Goal: Find specific page/section: Find specific page/section

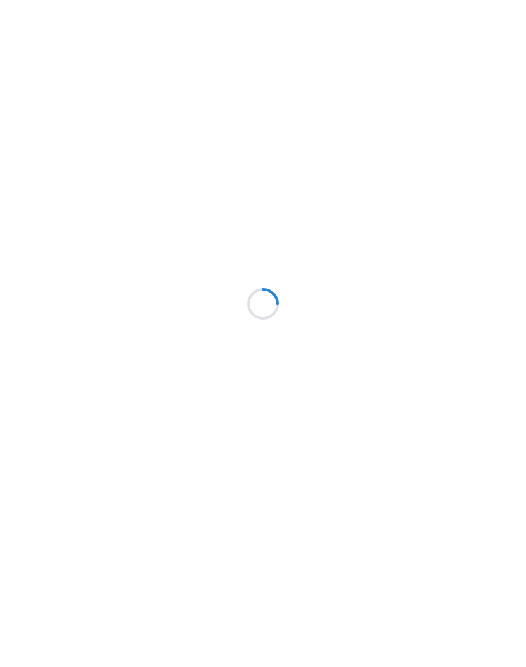
scroll to position [1, 0]
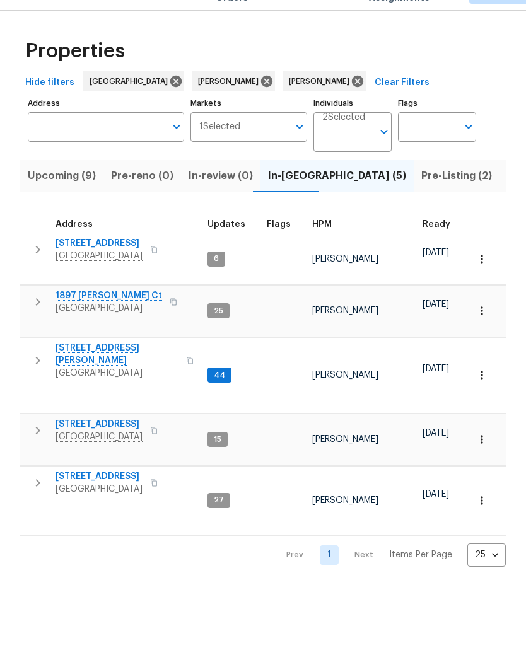
click at [421, 196] on span "Pre-Listing (2)" at bounding box center [456, 205] width 71 height 18
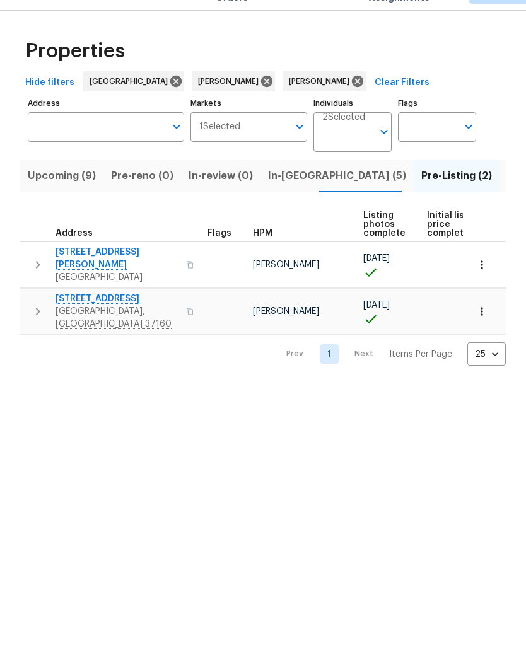
click at [121, 322] on span "312 Cottonwood Dr" at bounding box center [117, 328] width 123 height 13
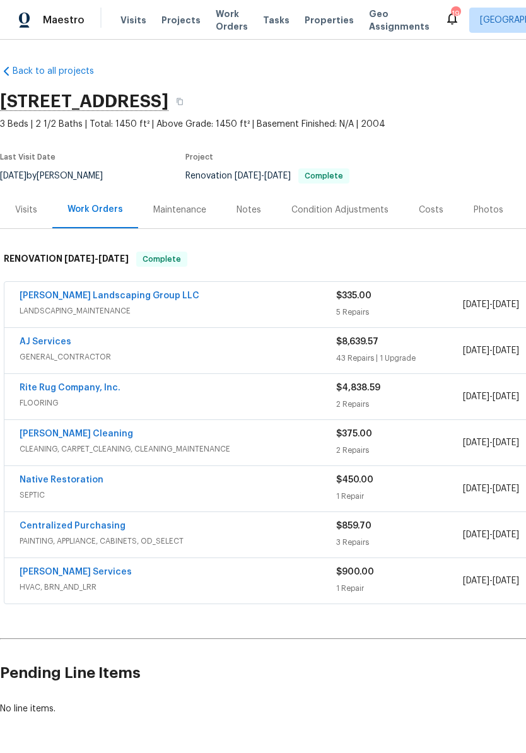
click at [425, 209] on div "Costs" at bounding box center [431, 210] width 25 height 13
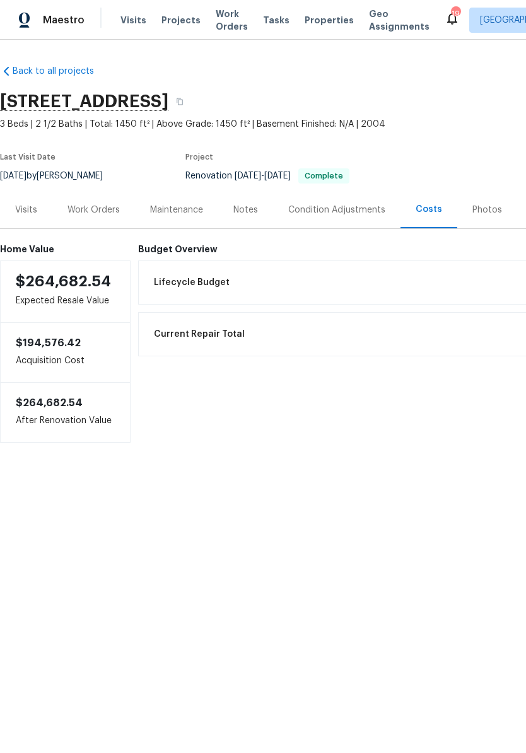
click at [484, 207] on div "Photos" at bounding box center [487, 210] width 30 height 13
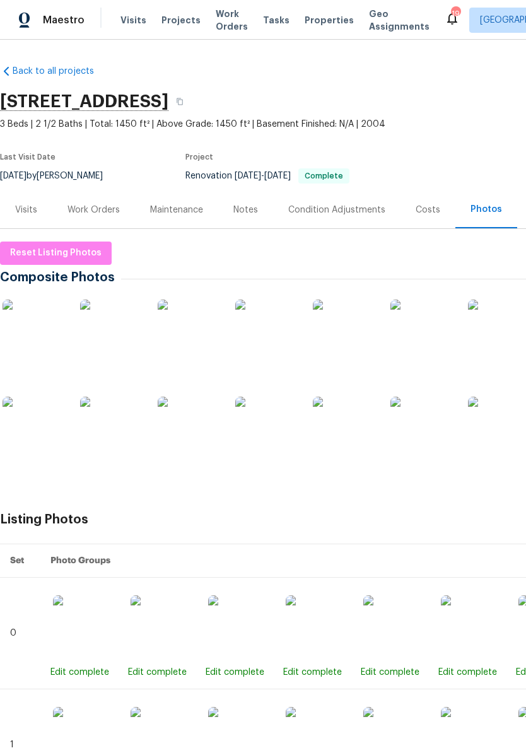
click at [47, 332] on img at bounding box center [34, 331] width 63 height 63
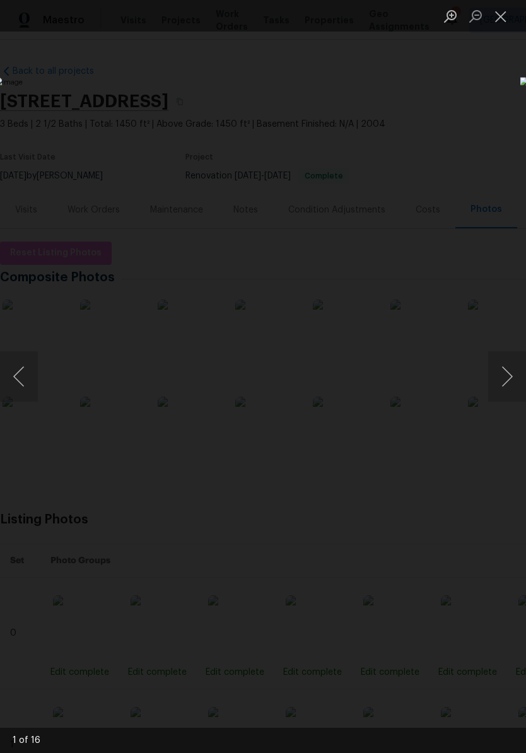
click at [508, 378] on button "Next image" at bounding box center [507, 376] width 38 height 50
click at [508, 375] on button "Next image" at bounding box center [507, 376] width 38 height 50
click at [509, 382] on button "Next image" at bounding box center [507, 376] width 38 height 50
click at [507, 378] on button "Next image" at bounding box center [507, 376] width 38 height 50
click at [507, 382] on button "Next image" at bounding box center [507, 376] width 38 height 50
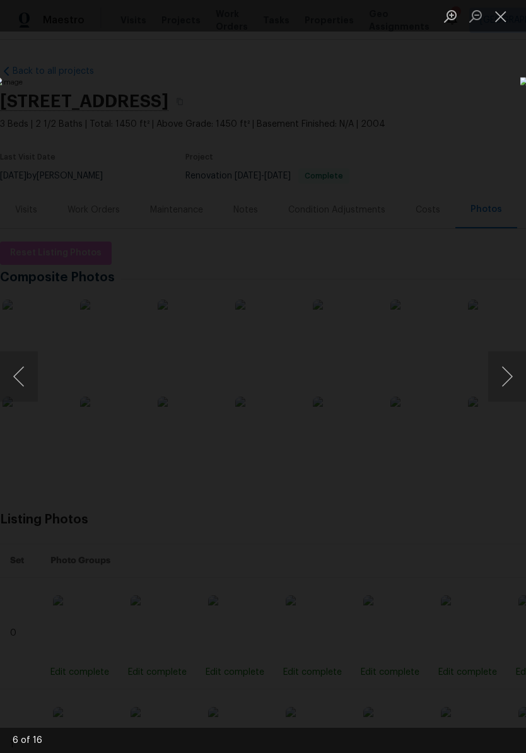
click at [508, 382] on button "Next image" at bounding box center [507, 376] width 38 height 50
click at [509, 379] on button "Next image" at bounding box center [507, 376] width 38 height 50
click at [508, 382] on button "Next image" at bounding box center [507, 376] width 38 height 50
click at [510, 380] on button "Next image" at bounding box center [507, 376] width 38 height 50
click at [507, 382] on button "Next image" at bounding box center [507, 376] width 38 height 50
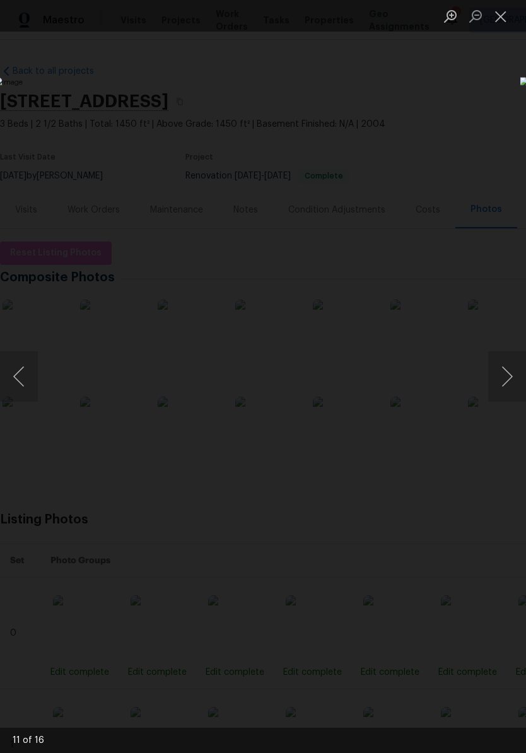
click at [506, 383] on button "Next image" at bounding box center [507, 376] width 38 height 50
click at [509, 382] on button "Next image" at bounding box center [507, 376] width 38 height 50
click at [510, 380] on button "Next image" at bounding box center [507, 376] width 38 height 50
click at [509, 382] on button "Next image" at bounding box center [507, 376] width 38 height 50
click at [509, 383] on button "Next image" at bounding box center [507, 376] width 38 height 50
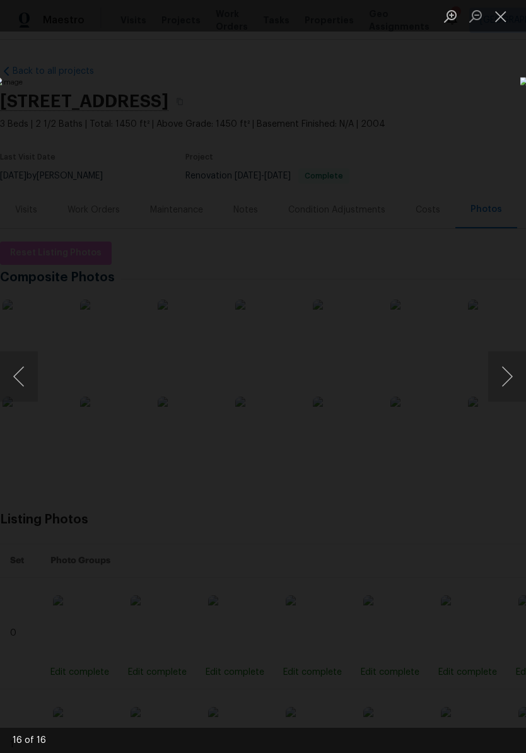
click at [500, 18] on button "Close lightbox" at bounding box center [500, 16] width 25 height 22
